Goal: Information Seeking & Learning: Learn about a topic

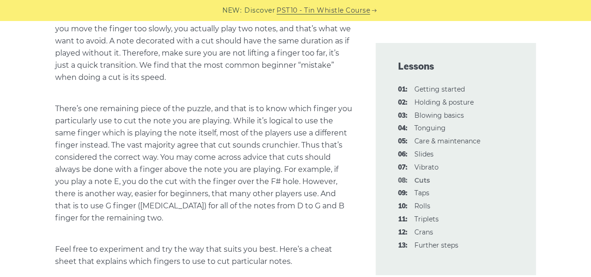
scroll to position [467, 0]
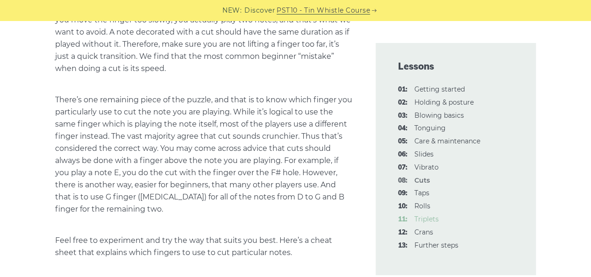
click at [426, 219] on link "11: Triplets" at bounding box center [427, 219] width 24 height 8
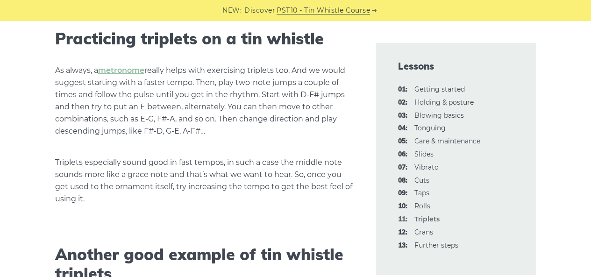
scroll to position [1714, 0]
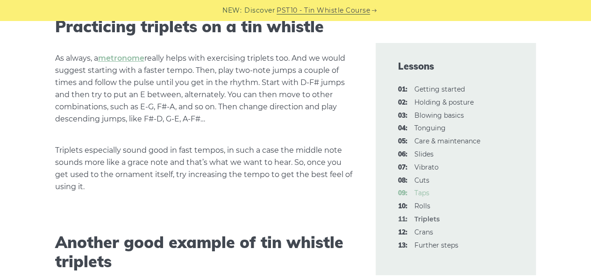
click at [424, 195] on link "09: Taps" at bounding box center [422, 193] width 15 height 8
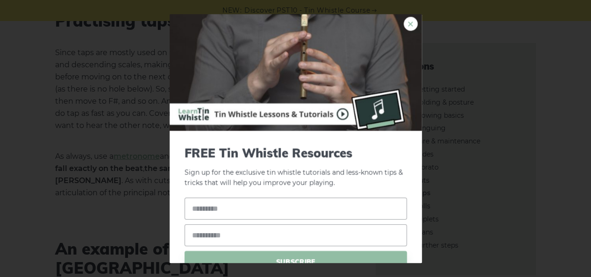
click at [405, 23] on link "×" at bounding box center [411, 24] width 14 height 14
